Goal: Task Accomplishment & Management: Use online tool/utility

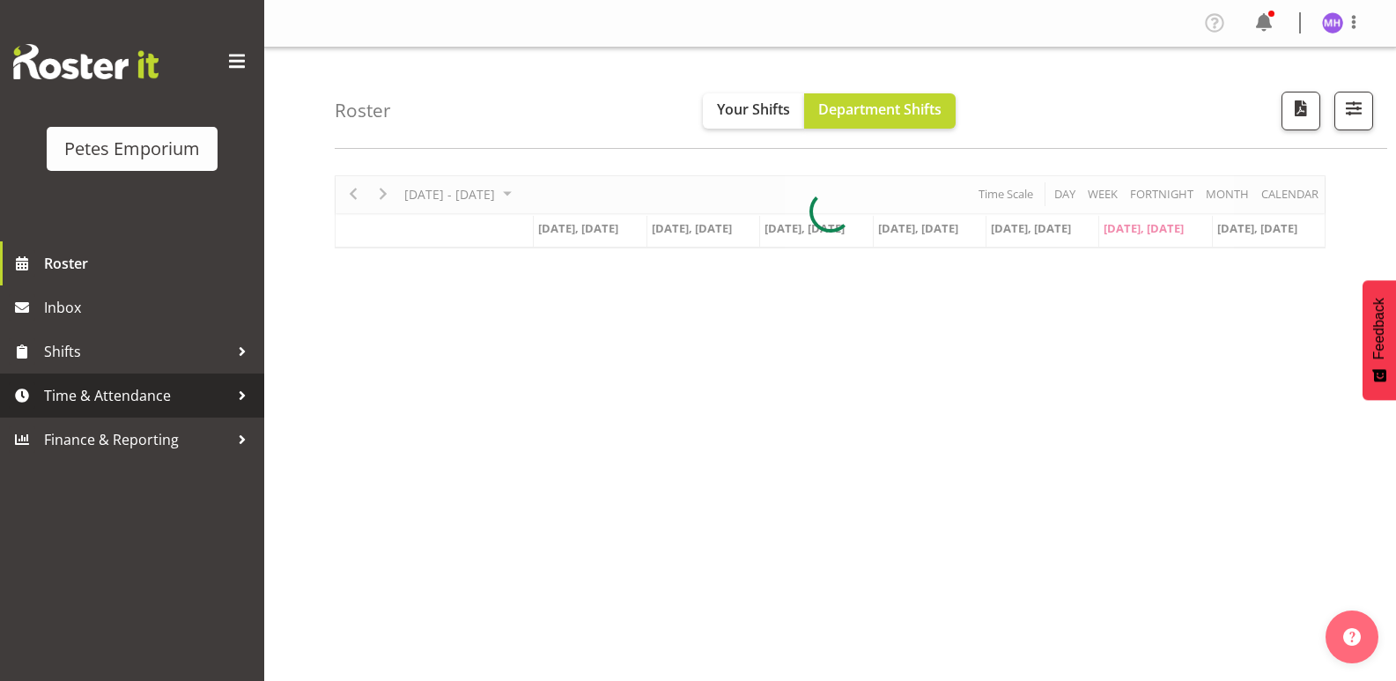
click at [44, 379] on link "Time & Attendance" at bounding box center [132, 395] width 264 height 44
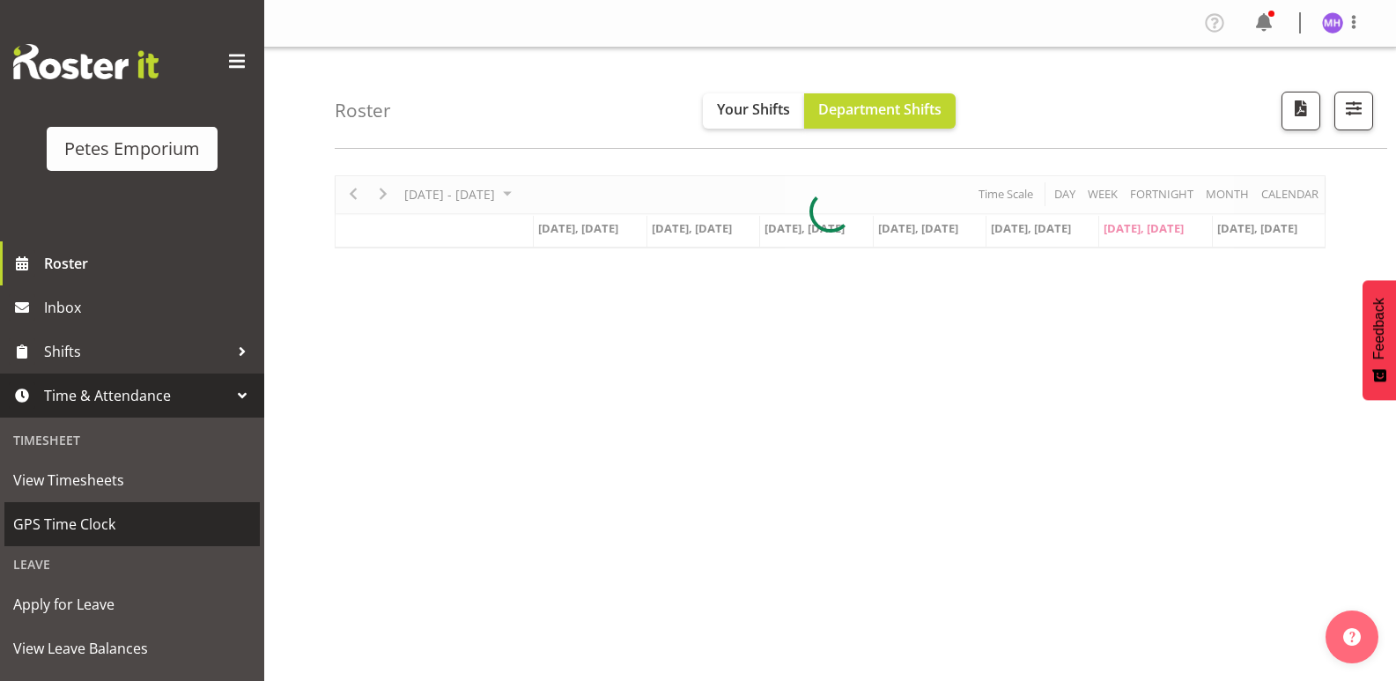
click at [93, 518] on span "GPS Time Clock" at bounding box center [132, 524] width 238 height 26
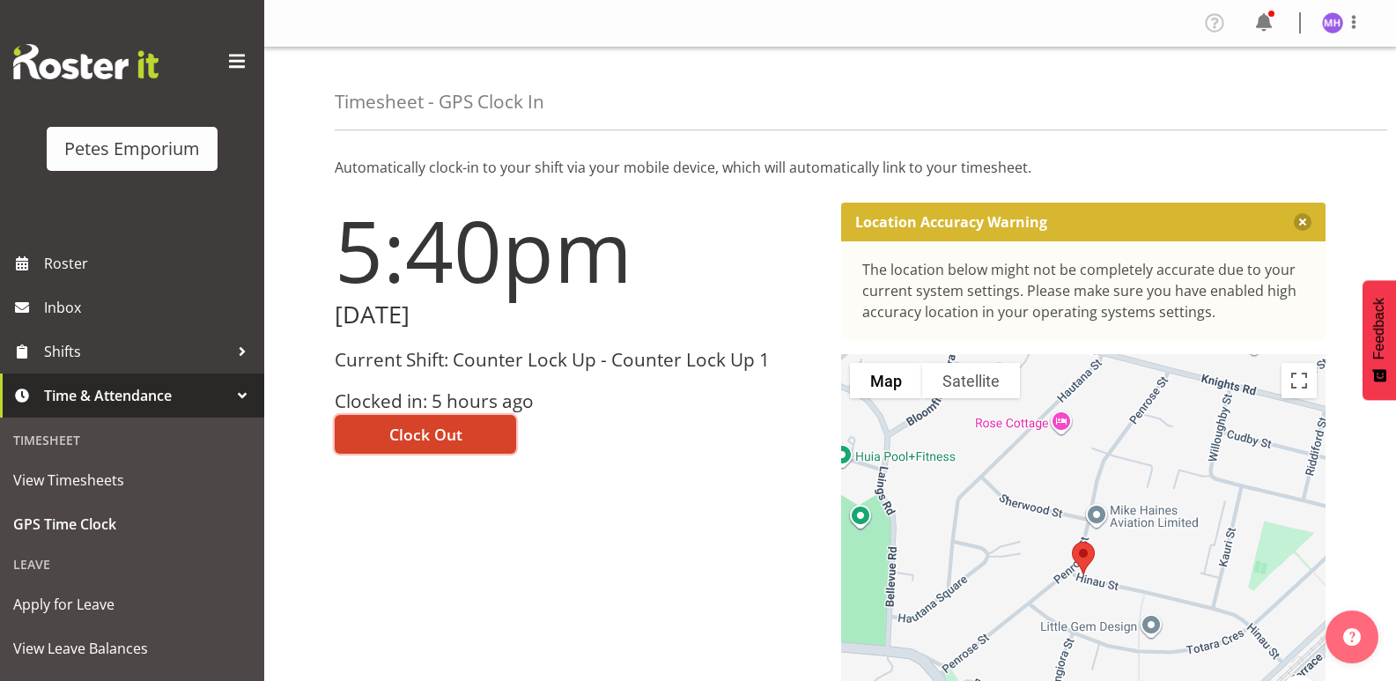
click at [435, 423] on span "Clock Out" at bounding box center [425, 434] width 73 height 23
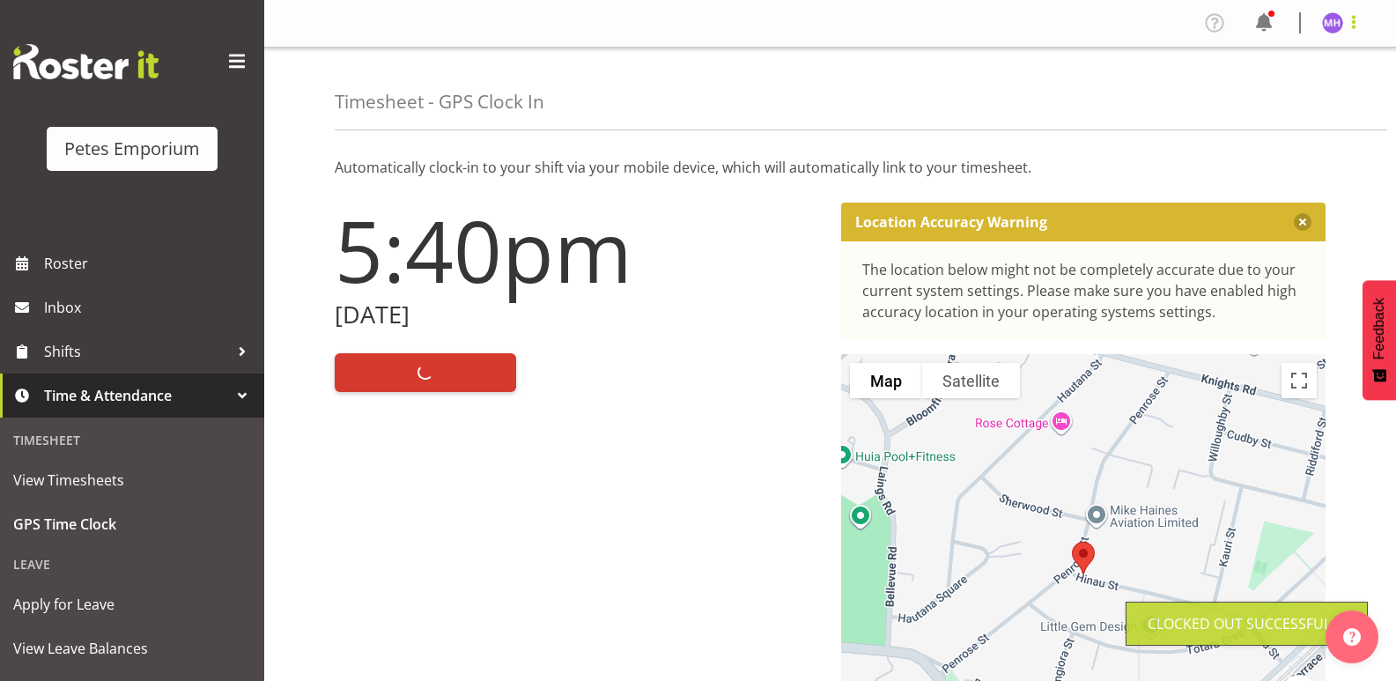
click at [1351, 26] on span at bounding box center [1353, 21] width 21 height 21
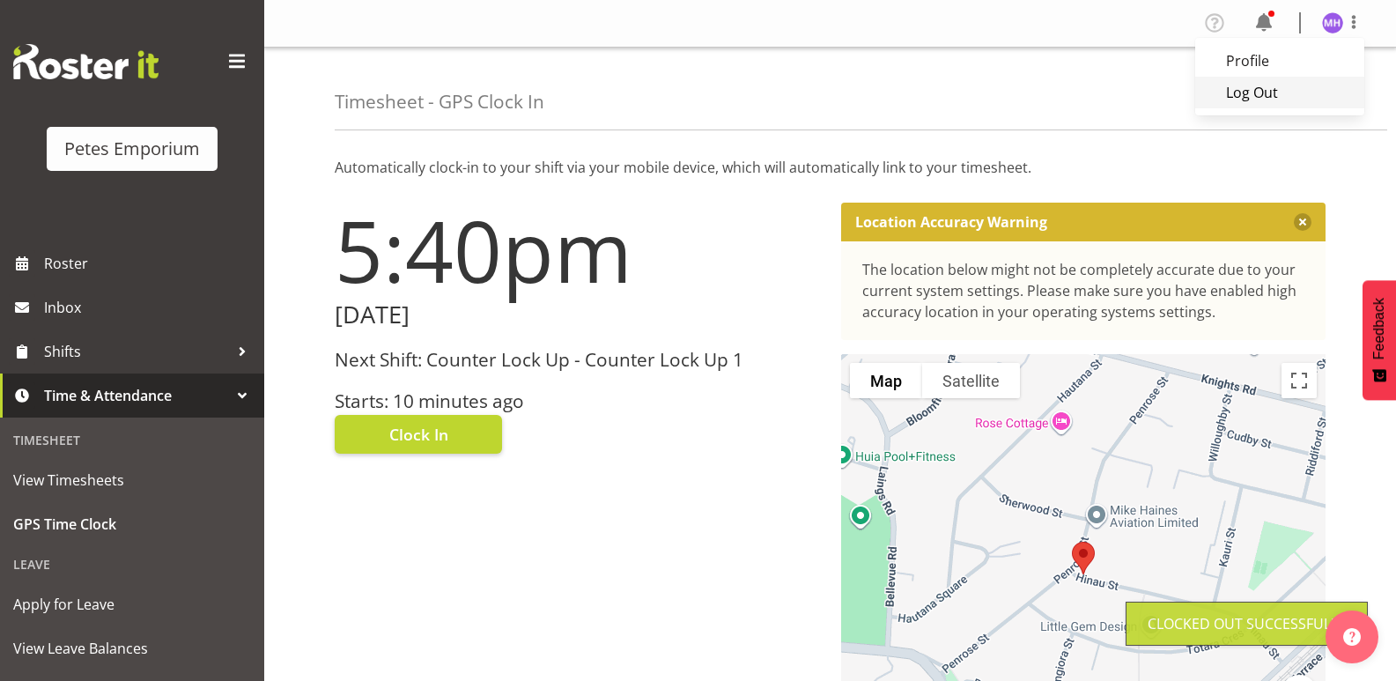
click at [1267, 92] on link "Log Out" at bounding box center [1279, 93] width 169 height 32
